Goal: Transaction & Acquisition: Purchase product/service

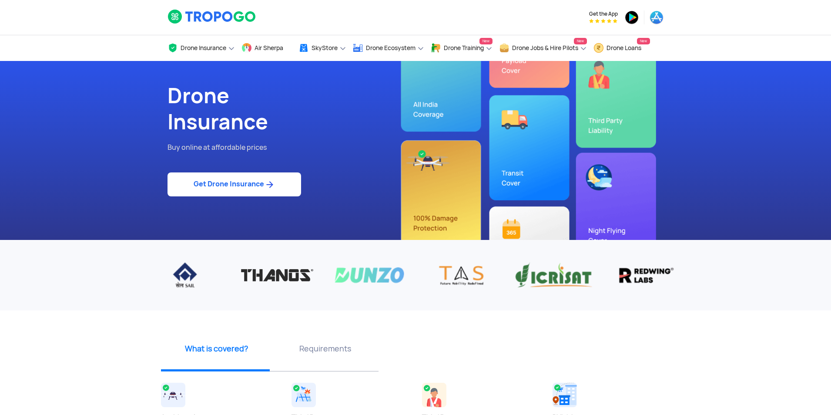
click at [233, 186] on link "Get Drone Insurance" at bounding box center [235, 184] width 134 height 24
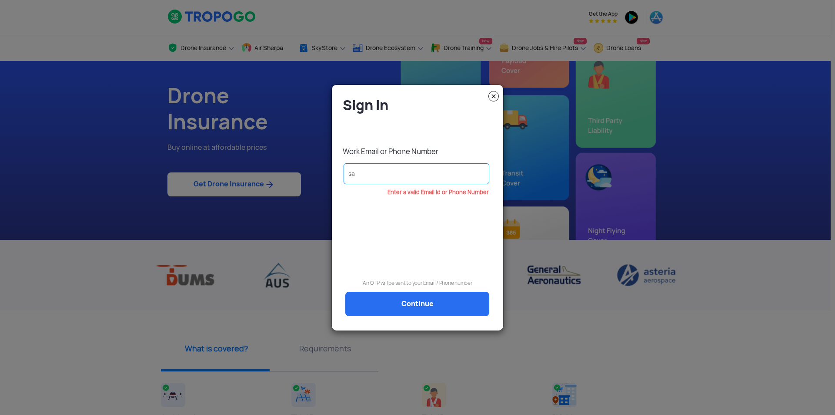
type input "s"
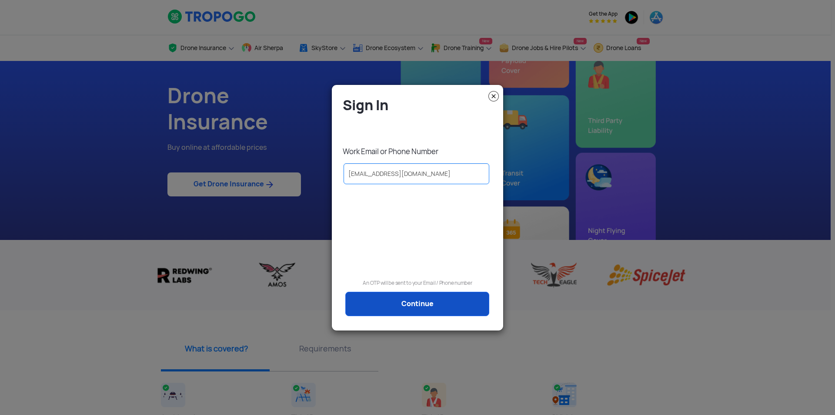
type input "[EMAIL_ADDRESS][DOMAIN_NAME]"
click at [405, 304] on link "Continue" at bounding box center [417, 303] width 144 height 24
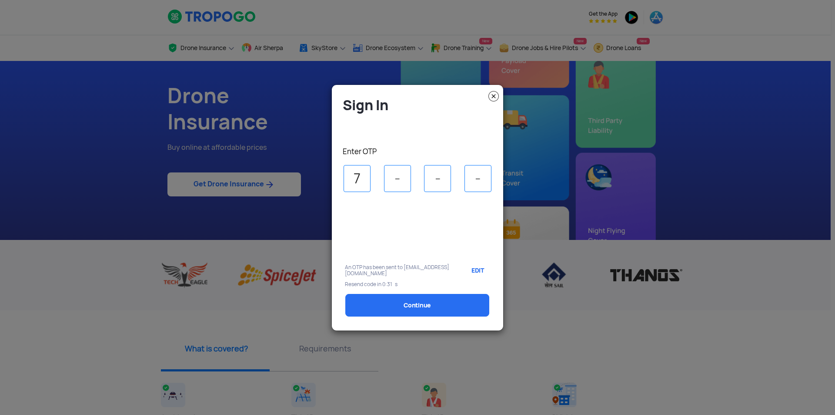
type input "7"
type input "4"
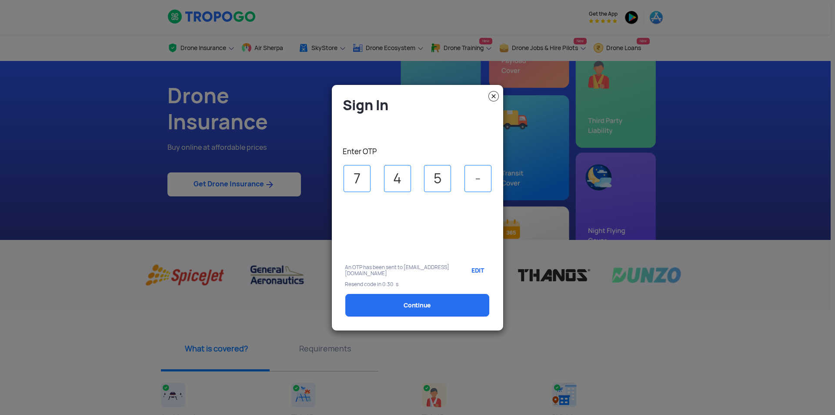
type input "5"
type input "0"
select select "1000000"
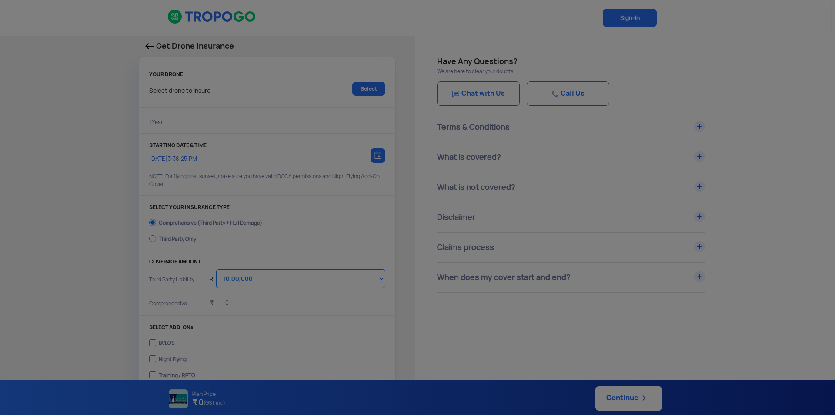
type input "[DATE] 3:48:00 PM"
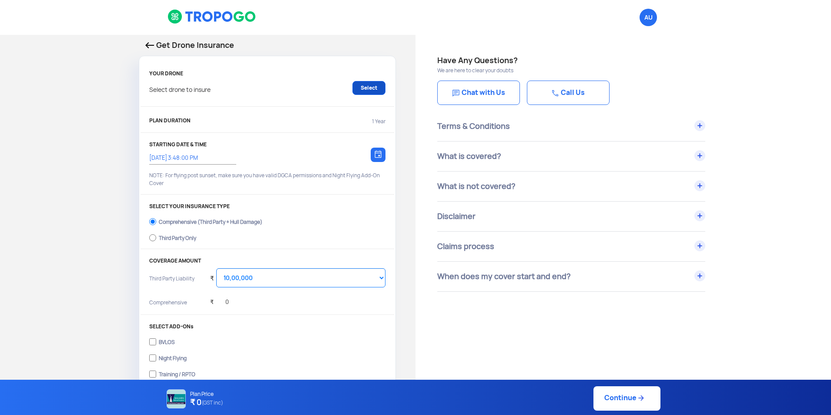
click at [366, 87] on link "Select" at bounding box center [368, 88] width 33 height 14
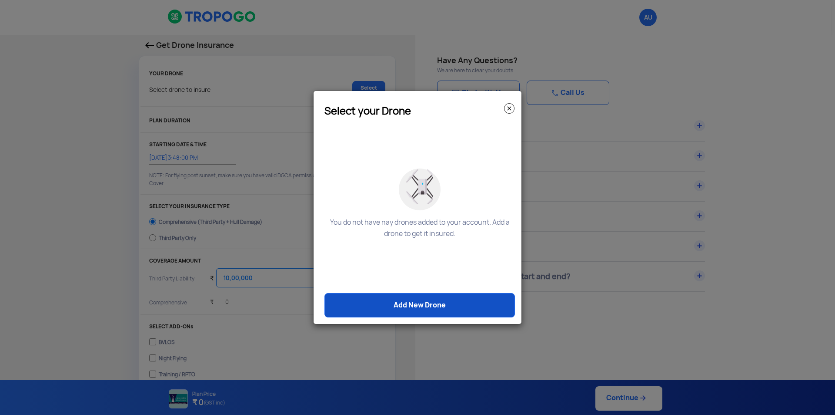
click at [435, 304] on link "Add New Drone" at bounding box center [420, 305] width 191 height 24
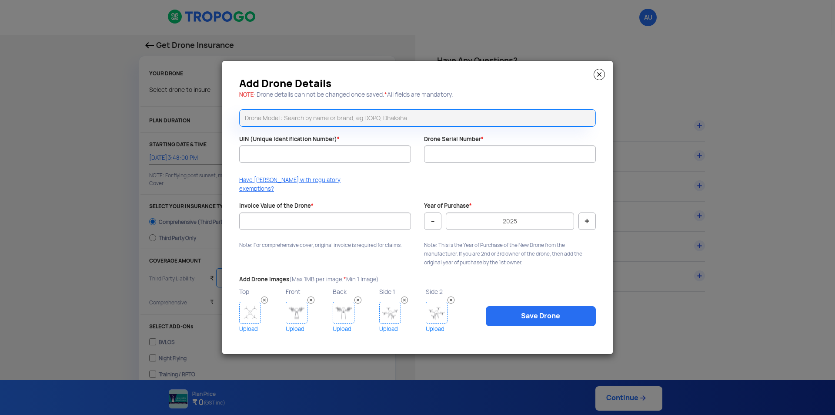
click at [600, 78] on img at bounding box center [599, 74] width 11 height 11
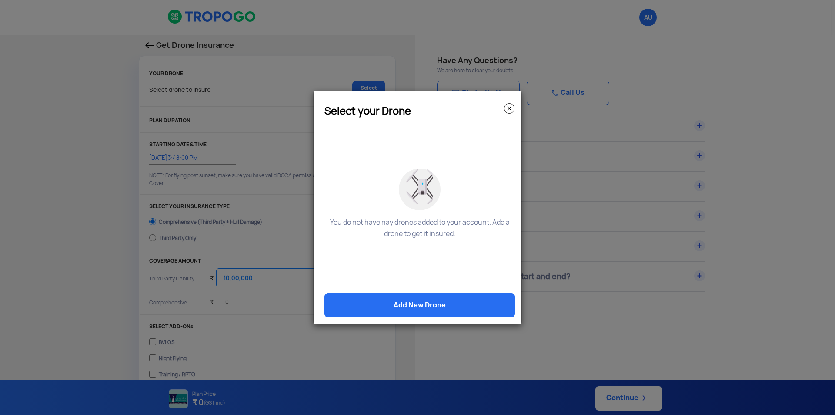
click at [509, 109] on img at bounding box center [509, 108] width 10 height 10
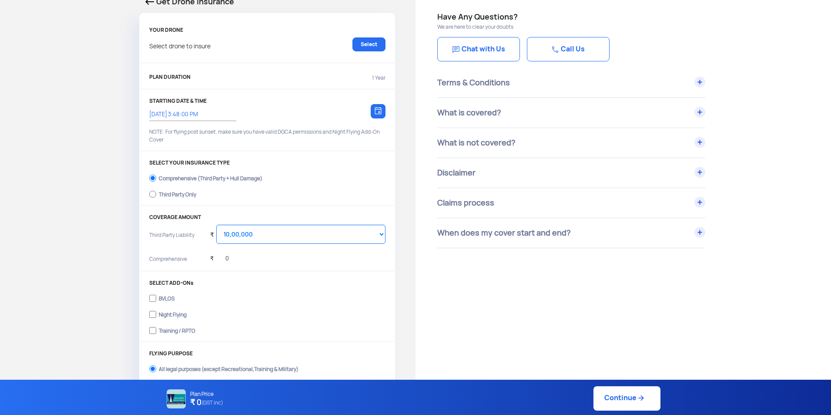
scroll to position [87, 0]
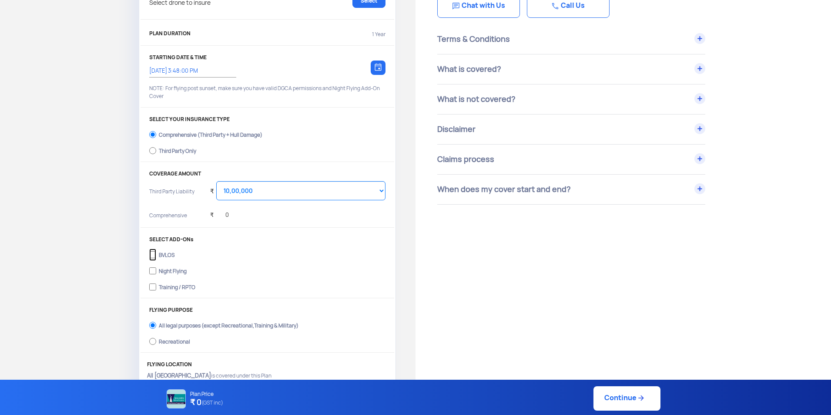
click at [152, 252] on input "BVLOS" at bounding box center [152, 254] width 7 height 12
checkbox input "true"
click at [152, 287] on input "Training / RPTO" at bounding box center [152, 287] width 7 height 12
checkbox input "true"
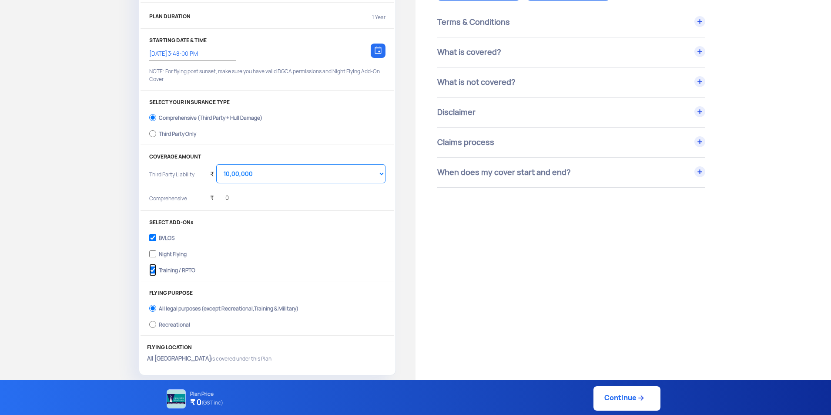
scroll to position [0, 0]
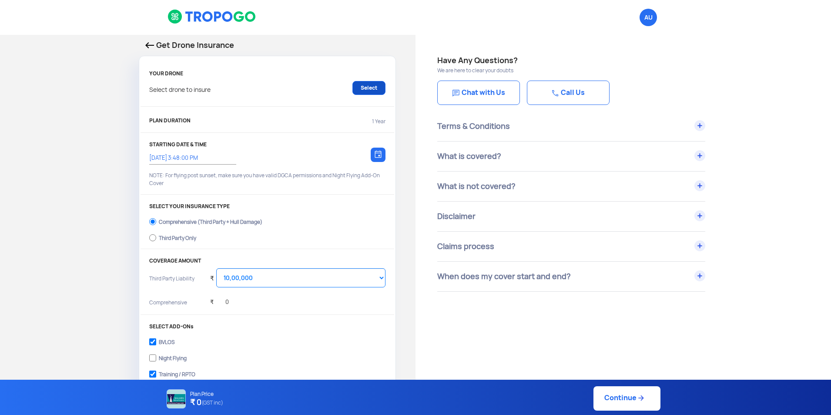
click at [367, 88] on link "Select" at bounding box center [368, 88] width 33 height 14
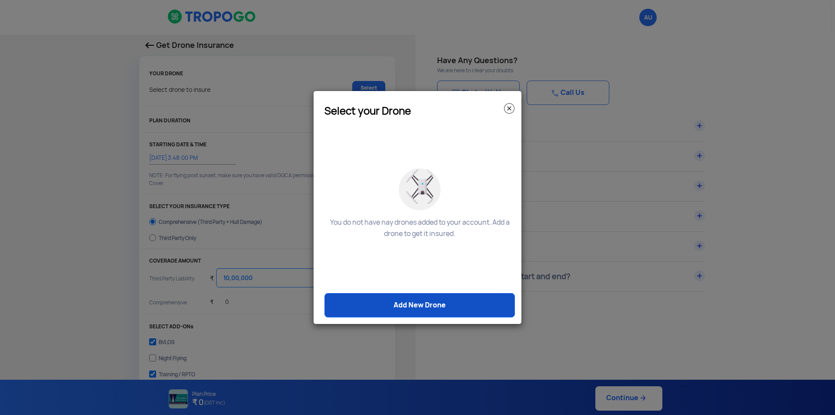
click at [432, 304] on link "Add New Drone" at bounding box center [420, 305] width 191 height 24
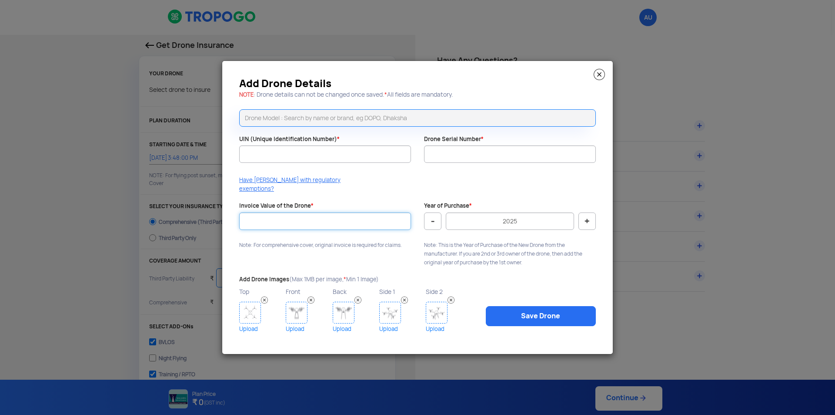
click at [314, 217] on input "Invoice Value of the Drone *" at bounding box center [325, 220] width 172 height 17
type input "700000"
click at [266, 122] on input "text" at bounding box center [417, 117] width 357 height 17
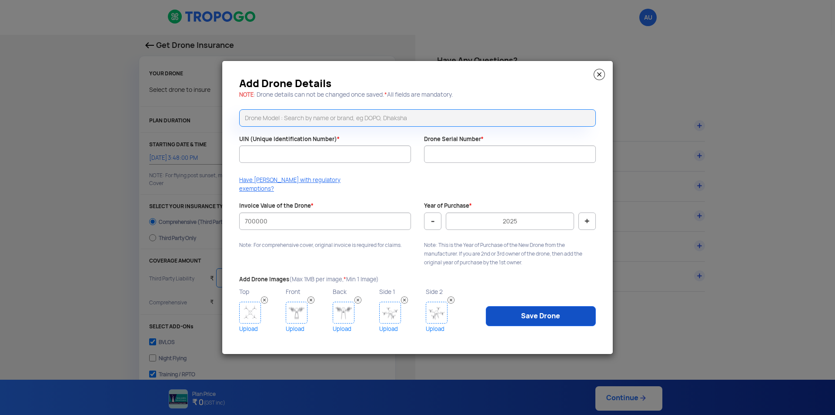
click at [536, 315] on link "Save Drone" at bounding box center [541, 316] width 110 height 20
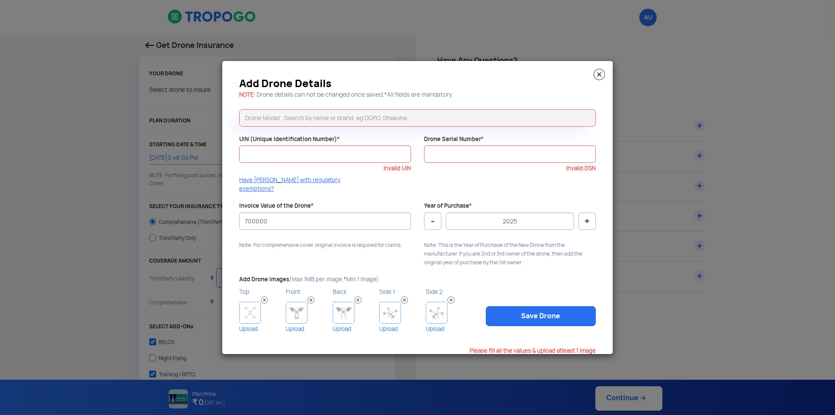
click at [599, 79] on img at bounding box center [599, 74] width 11 height 11
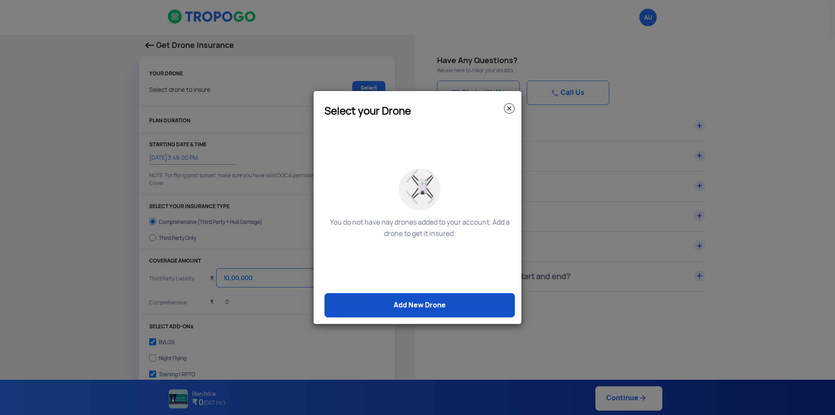
click at [434, 306] on link "Add New Drone" at bounding box center [420, 305] width 191 height 24
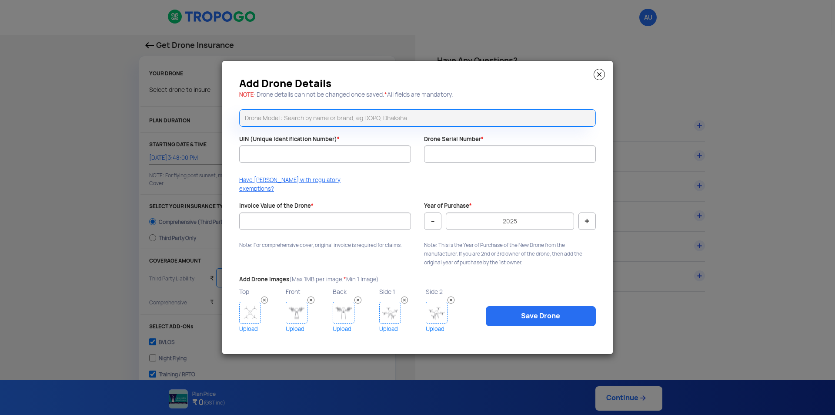
click at [598, 78] on img at bounding box center [599, 74] width 11 height 11
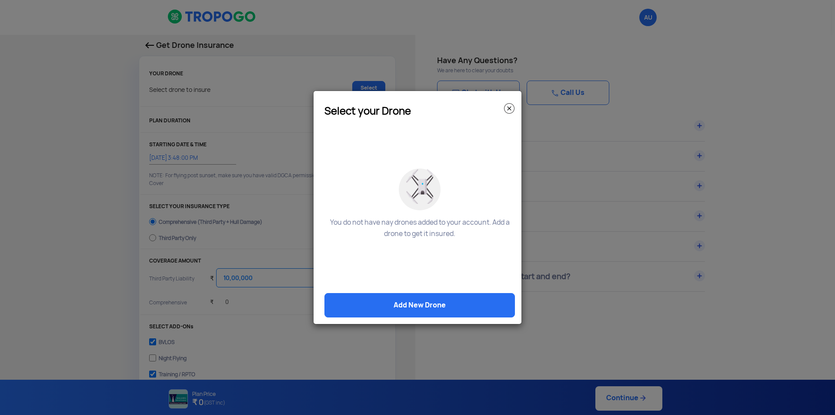
click at [509, 107] on img at bounding box center [509, 108] width 10 height 10
